Goal: Task Accomplishment & Management: Complete application form

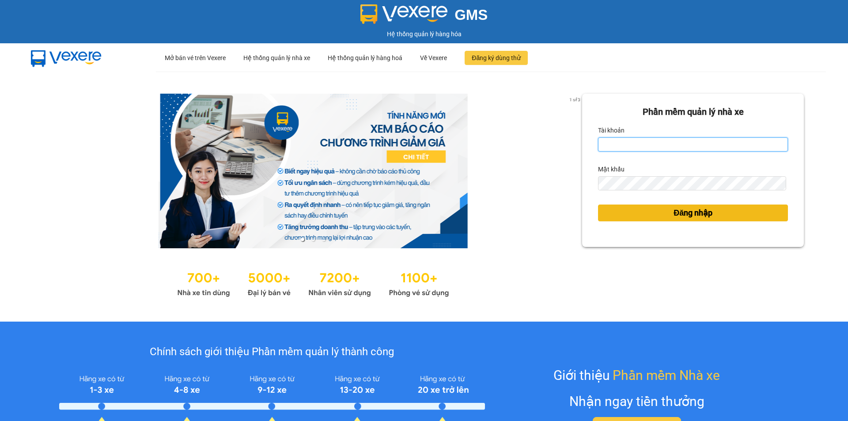
type input "tram.dalatoi"
click at [680, 212] on span "Đăng nhập" at bounding box center [693, 213] width 39 height 12
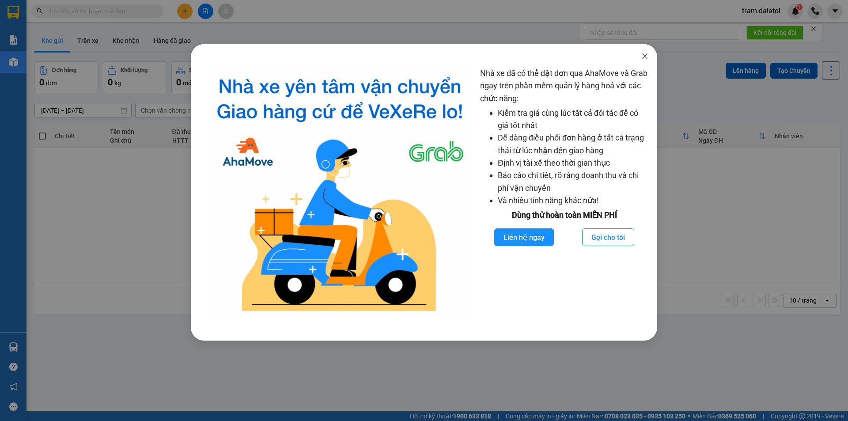
click at [647, 57] on icon "close" at bounding box center [644, 56] width 7 height 7
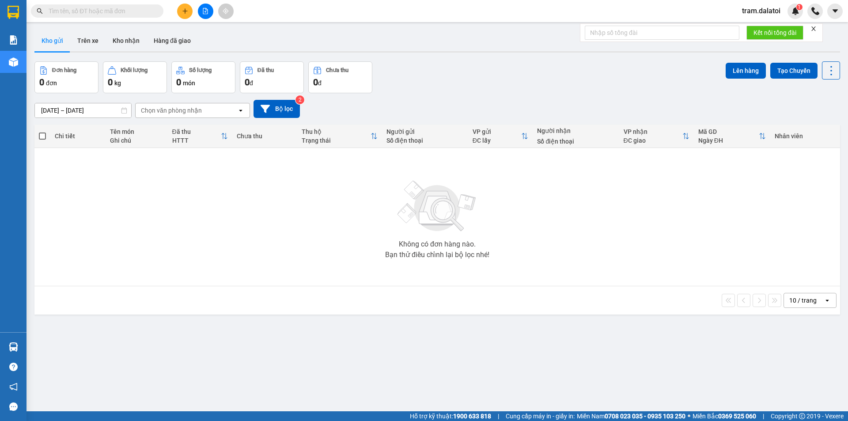
click at [189, 14] on button at bounding box center [184, 11] width 15 height 15
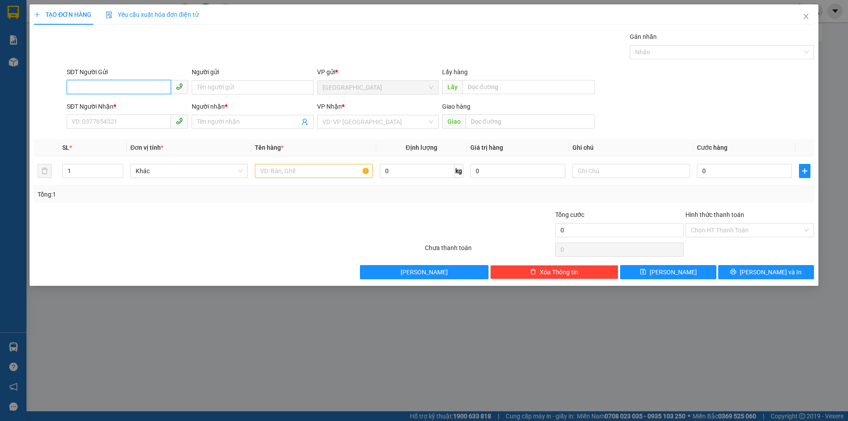
click at [118, 83] on input "SĐT Người Gửi" at bounding box center [119, 87] width 104 height 14
type input "0903351538"
click at [286, 94] on input "Người gửi" at bounding box center [252, 87] width 121 height 14
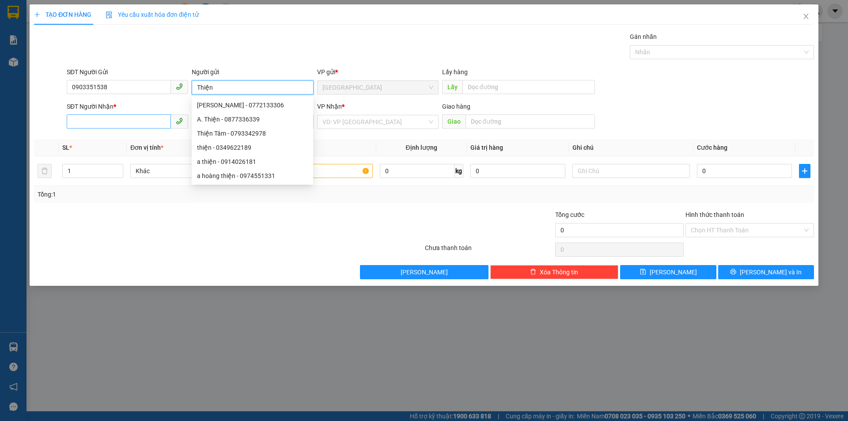
type input "Thiện"
click at [111, 117] on input "SĐT Người Nhận *" at bounding box center [119, 121] width 104 height 14
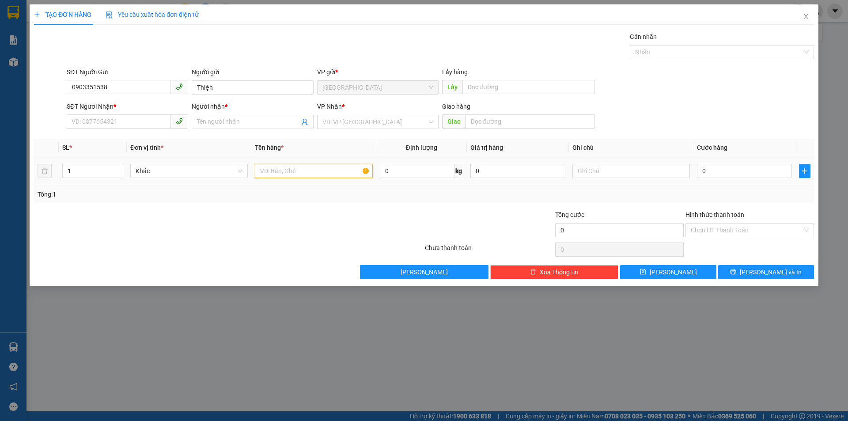
click at [276, 166] on input "text" at bounding box center [314, 171] width 118 height 14
type input "1"
click at [116, 115] on input "SĐT Người Nhận *" at bounding box center [119, 121] width 104 height 14
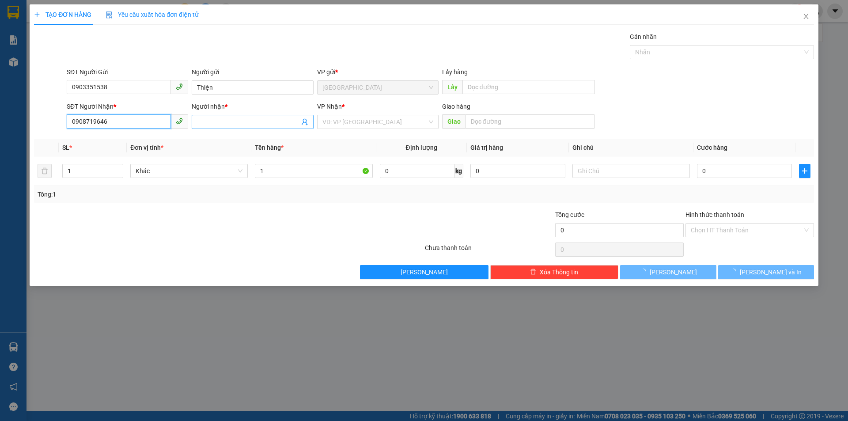
type input "0908719646"
click at [225, 119] on input "Người nhận *" at bounding box center [248, 122] width 102 height 10
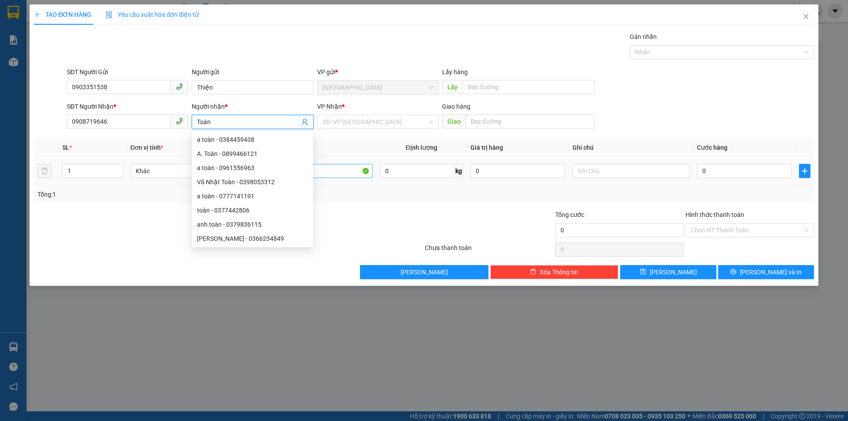
type input "Toàn"
click at [348, 174] on input "1" at bounding box center [314, 171] width 118 height 14
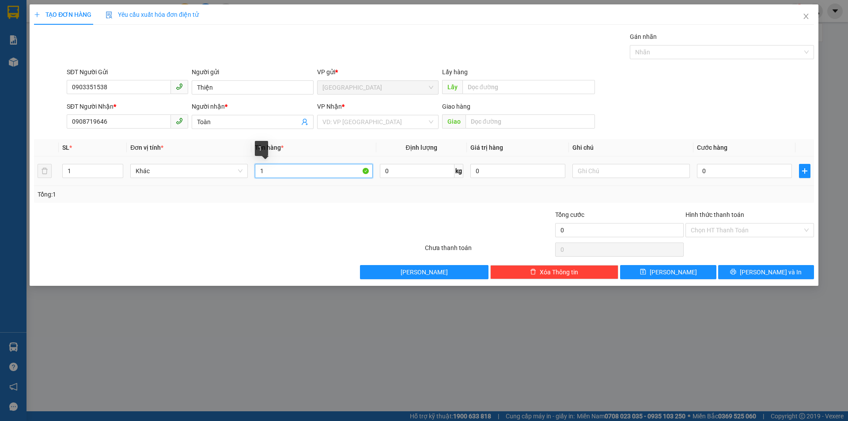
click at [337, 172] on input "1" at bounding box center [314, 171] width 118 height 14
type input "1 Tập hồ sơ"
type input "3"
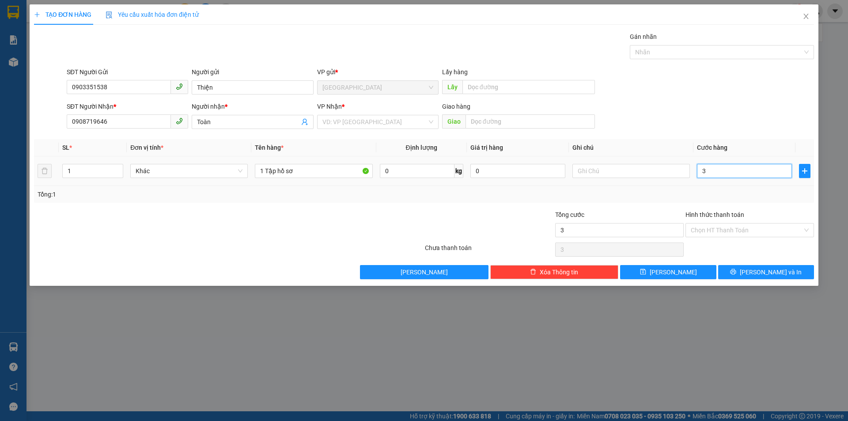
type input "30"
type input "300"
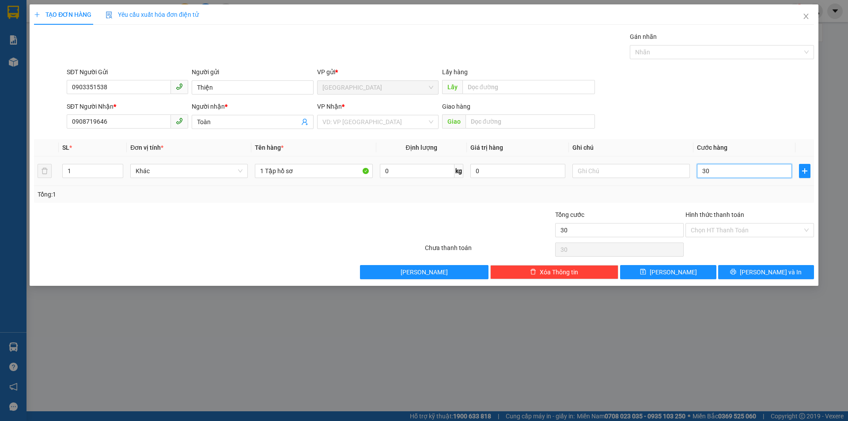
type input "300"
type input "3.000"
type input "30.000"
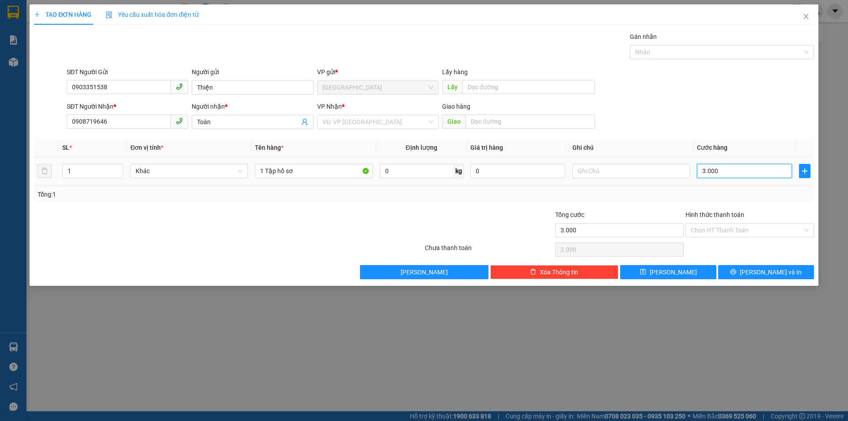
type input "30.000"
click at [620, 172] on input "text" at bounding box center [632, 171] width 118 height 14
type input "676"
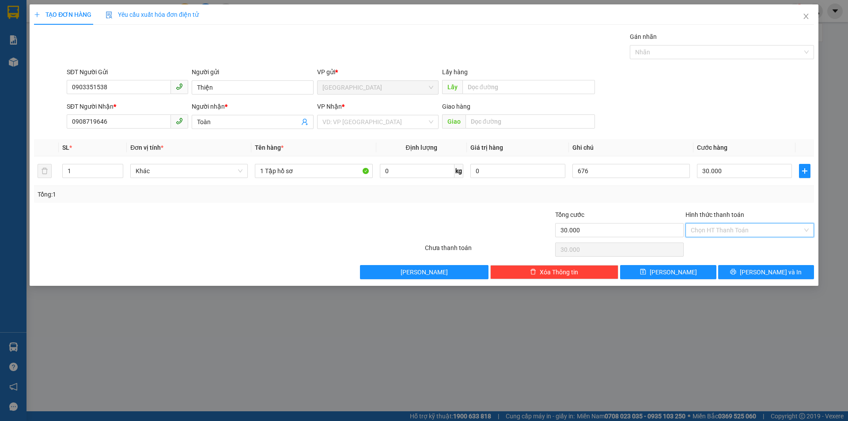
click at [738, 232] on input "Hình thức thanh toán" at bounding box center [747, 230] width 112 height 13
click at [712, 190] on div "Tổng: 1" at bounding box center [424, 195] width 773 height 10
click at [771, 273] on span "[PERSON_NAME] và In" at bounding box center [771, 272] width 62 height 10
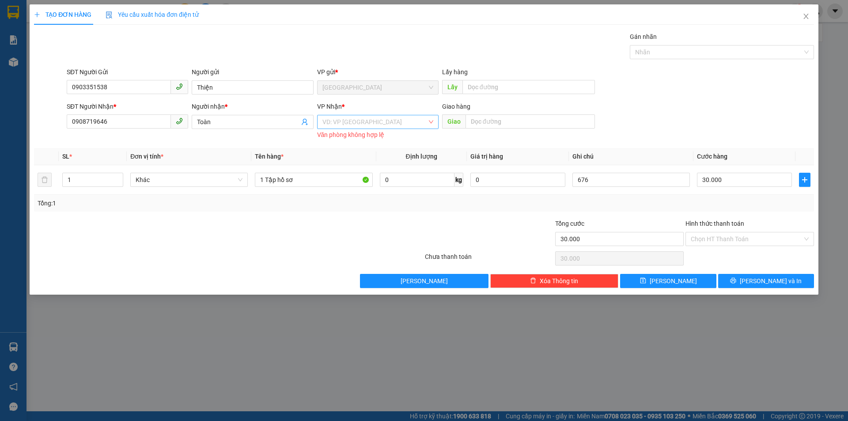
click at [394, 121] on input "search" at bounding box center [375, 121] width 105 height 13
click at [395, 168] on div "VP Bình Dương" at bounding box center [378, 168] width 111 height 10
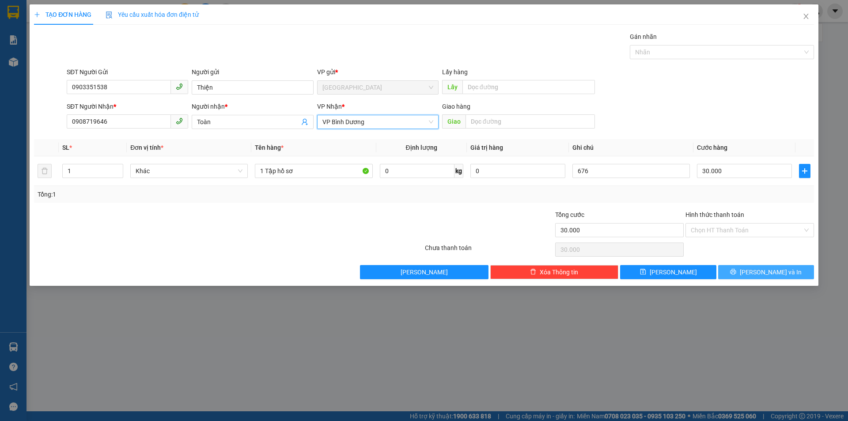
click at [771, 273] on span "[PERSON_NAME] và In" at bounding box center [771, 272] width 62 height 10
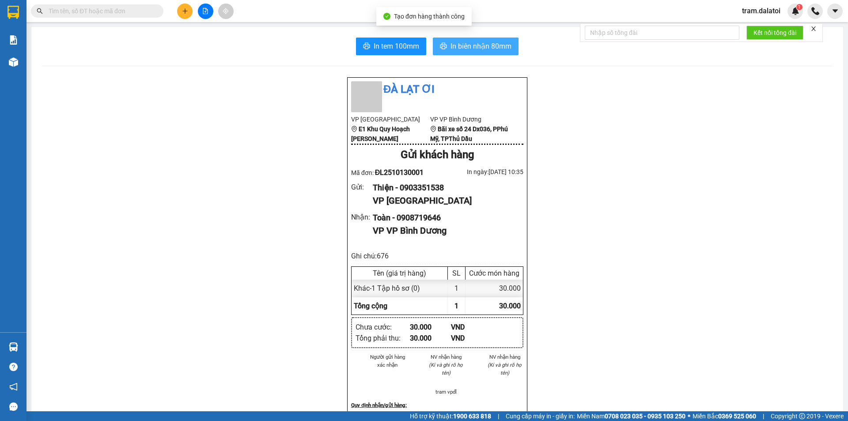
click at [478, 44] on span "In biên nhận 80mm" at bounding box center [481, 46] width 61 height 11
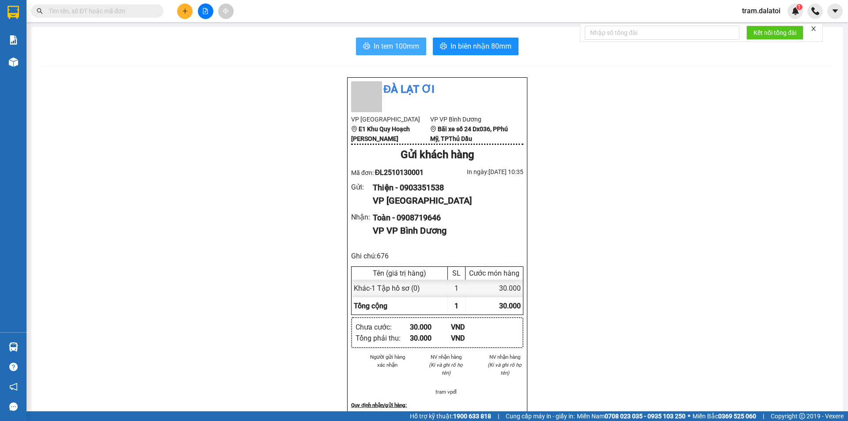
click at [383, 47] on span "In tem 100mm" at bounding box center [397, 46] width 46 height 11
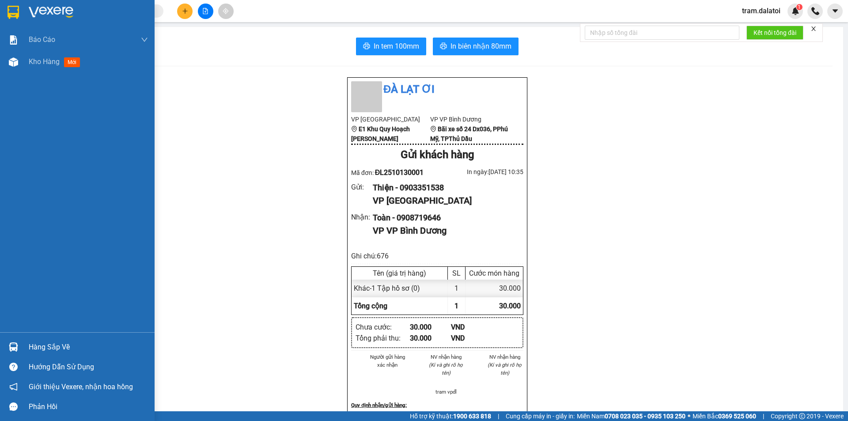
click at [54, 91] on div "Báo cáo Báo cáo dòng tiền (nhân viên) Kho hàng mới" at bounding box center [77, 181] width 155 height 304
click at [57, 56] on div "Kho hàng mới" at bounding box center [56, 61] width 55 height 11
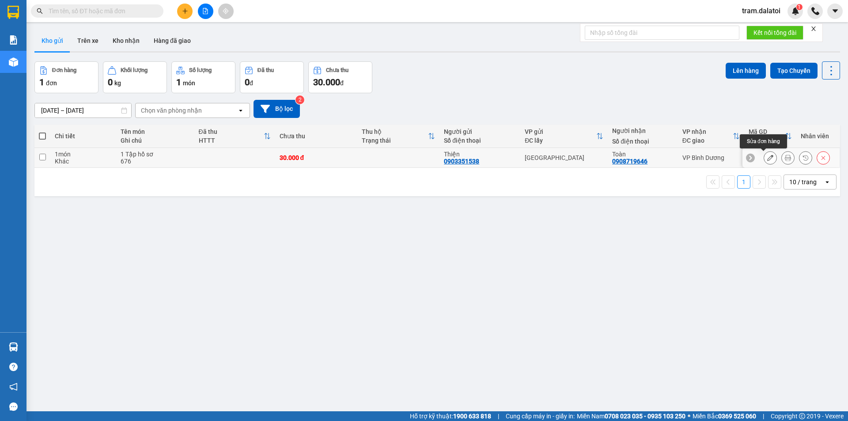
click at [767, 159] on icon at bounding box center [770, 158] width 6 height 6
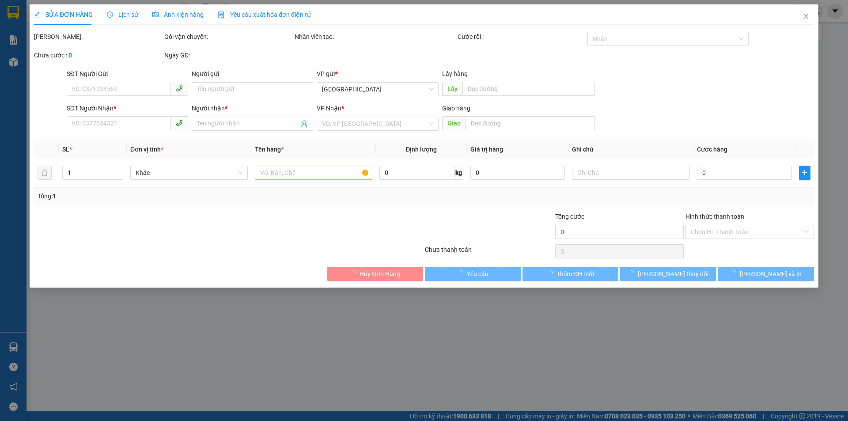
type input "0903351538"
type input "Thiện"
type input "0908719646"
type input "Toàn"
type input "30.000"
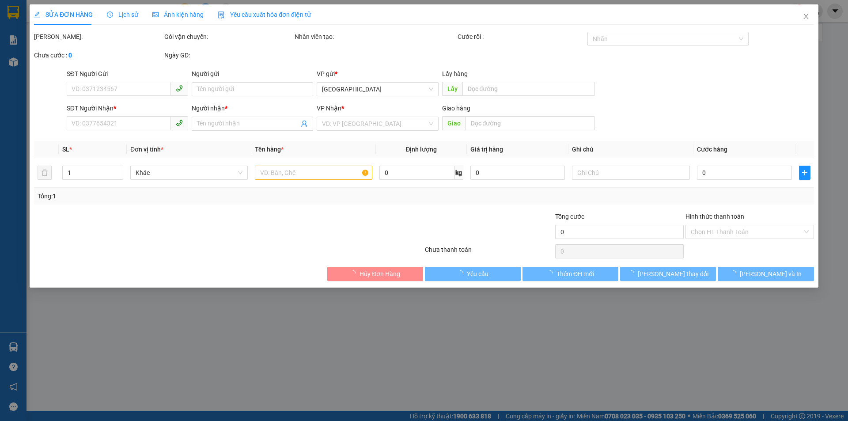
type input "30.000"
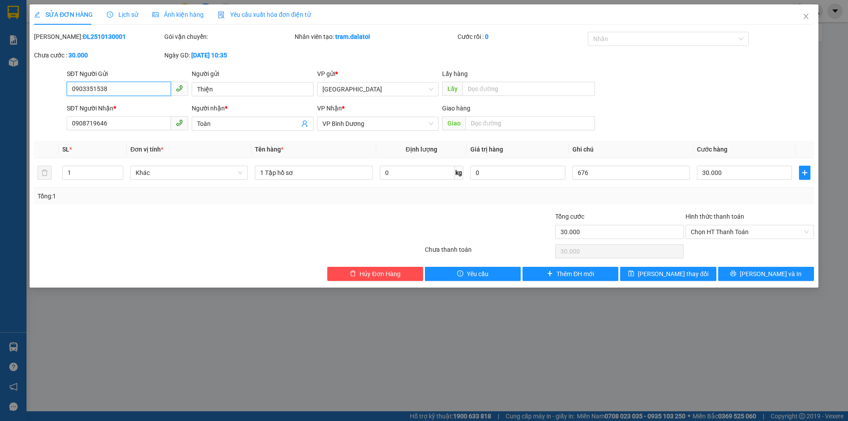
drag, startPoint x: 132, startPoint y: 84, endPoint x: 45, endPoint y: 90, distance: 87.2
click at [45, 90] on div "SĐT Người Gửi 0903351538 0903351538 Người gửi Thiện VP gửi * [GEOGRAPHIC_DATA] …" at bounding box center [424, 84] width 782 height 31
drag, startPoint x: 51, startPoint y: 129, endPoint x: 37, endPoint y: 131, distance: 14.2
click at [37, 131] on div "SĐT Người Nhận * 0908719646 0908719646 Người nhận * Toàn VP Nhận * VP Bình Dươn…" at bounding box center [424, 118] width 782 height 31
click at [801, 17] on span "Close" at bounding box center [806, 16] width 25 height 25
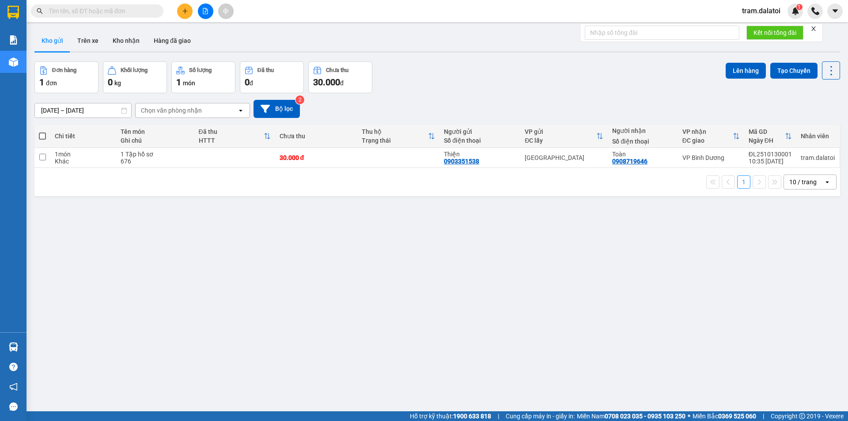
click at [45, 133] on span at bounding box center [42, 136] width 7 height 7
click at [42, 132] on input "checkbox" at bounding box center [42, 132] width 0 height 0
checkbox input "true"
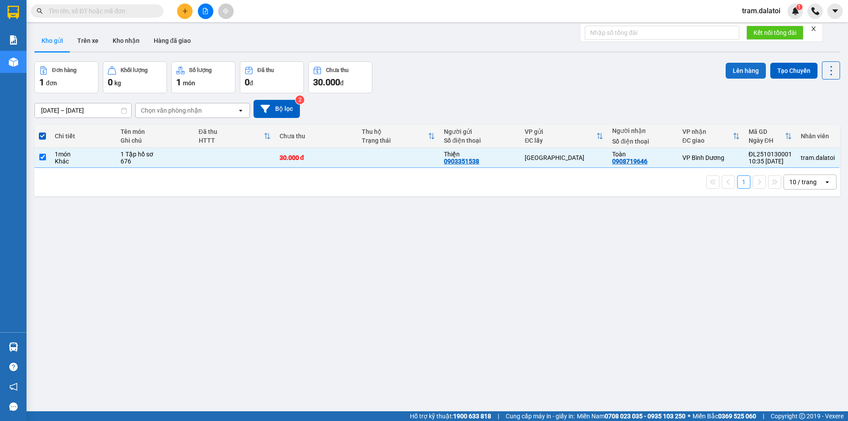
click at [739, 68] on button "Lên hàng" at bounding box center [746, 71] width 40 height 16
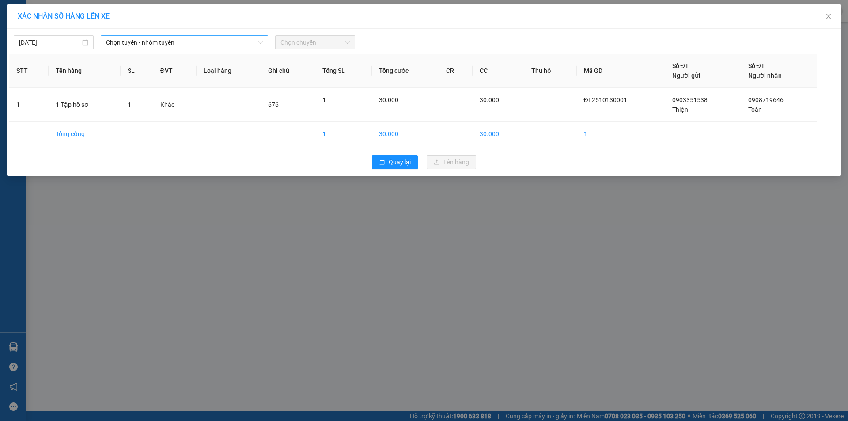
click at [148, 41] on span "Chọn tuyến - nhóm tuyến" at bounding box center [184, 42] width 157 height 13
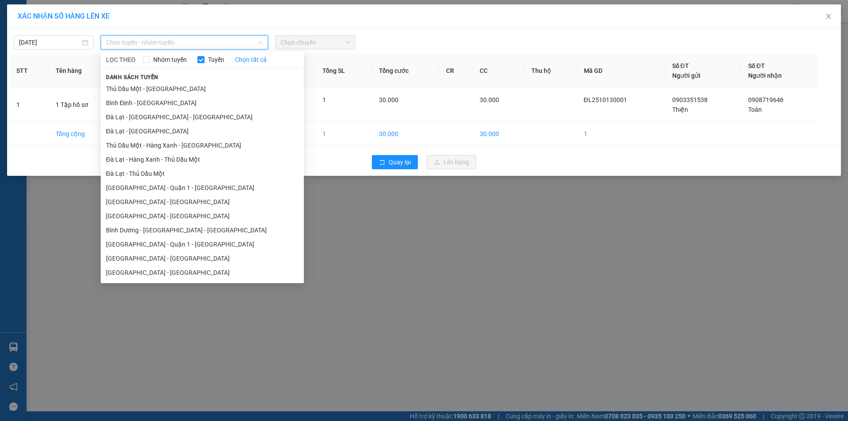
drag, startPoint x: 182, startPoint y: 176, endPoint x: 193, endPoint y: 158, distance: 20.8
click at [182, 176] on li "Đà Lạt - Thủ Dầu Một" at bounding box center [202, 174] width 203 height 14
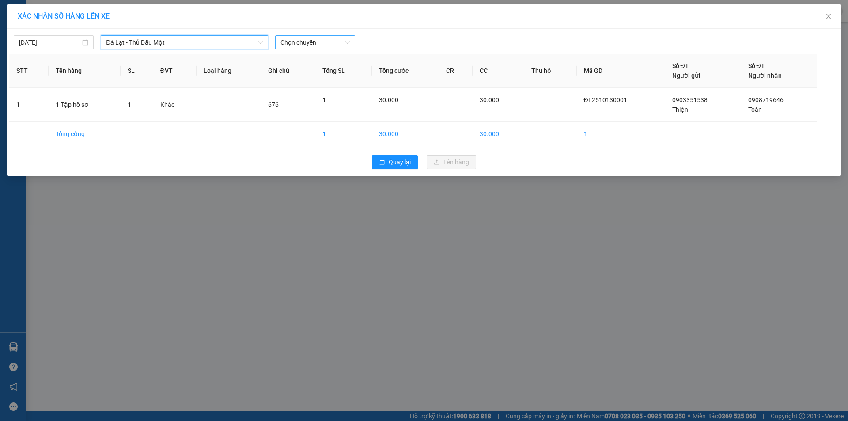
click at [333, 38] on span "Chọn chuyến" at bounding box center [315, 42] width 69 height 13
click at [320, 74] on div "12:00 - 50F-046.76" at bounding box center [315, 74] width 69 height 10
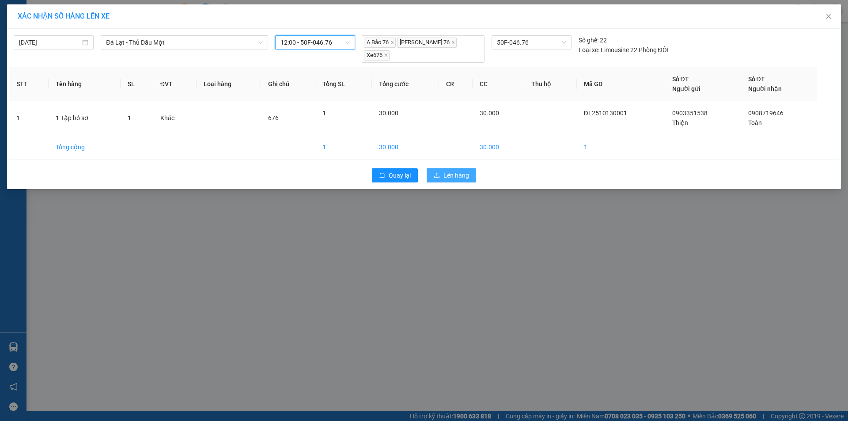
click at [466, 171] on span "Lên hàng" at bounding box center [457, 176] width 26 height 10
